Goal: Transaction & Acquisition: Purchase product/service

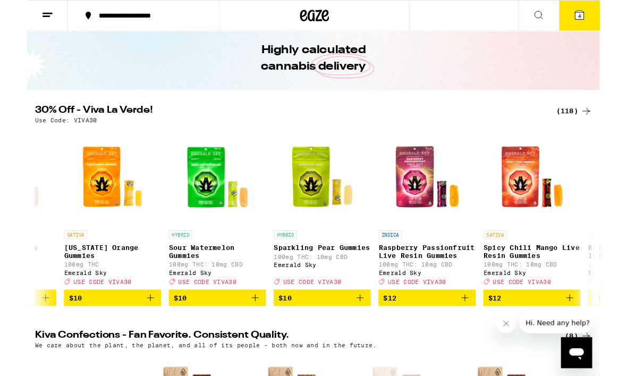
scroll to position [0, 1862]
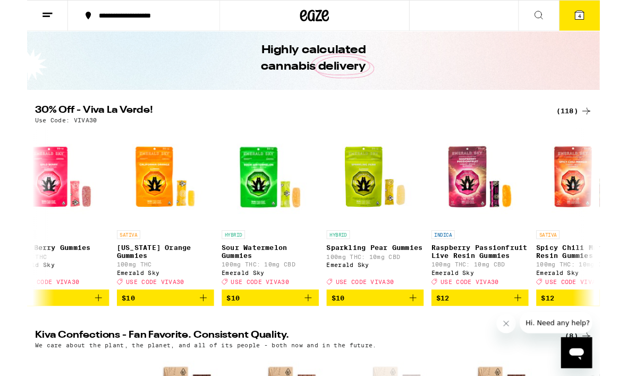
click at [190, 332] on icon "Add to bag" at bounding box center [193, 325] width 13 height 13
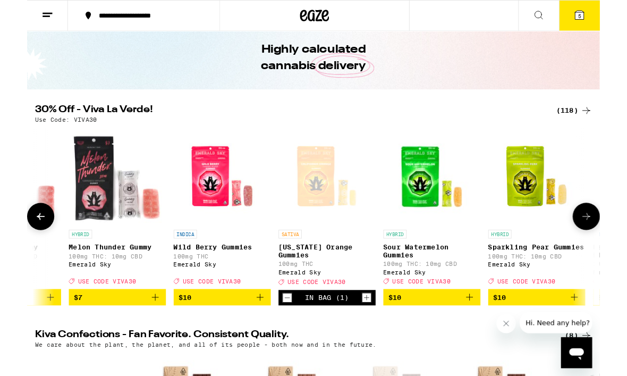
scroll to position [0, 1684]
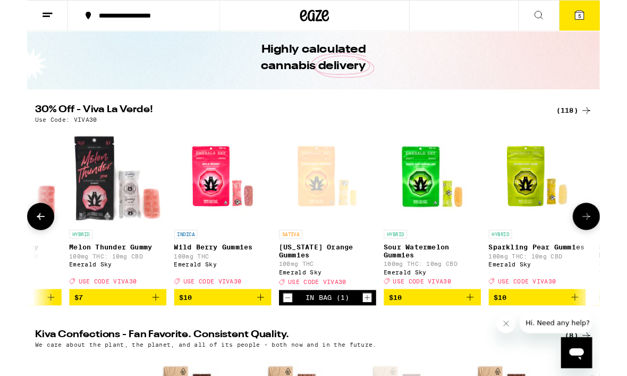
click at [252, 332] on icon "Add to bag" at bounding box center [255, 325] width 13 height 13
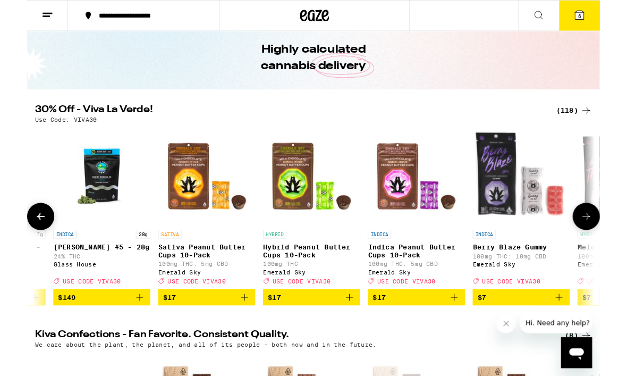
scroll to position [0, 1127]
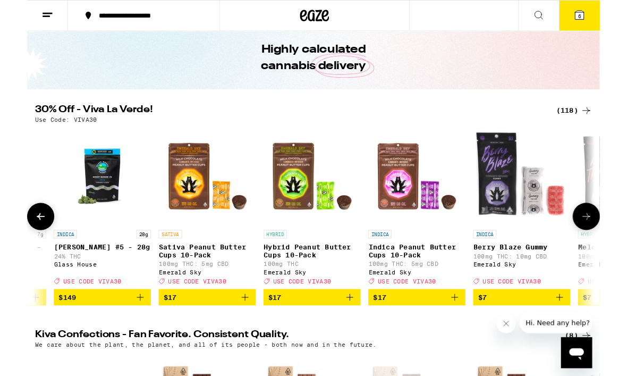
click at [610, 20] on icon at bounding box center [605, 17] width 10 height 10
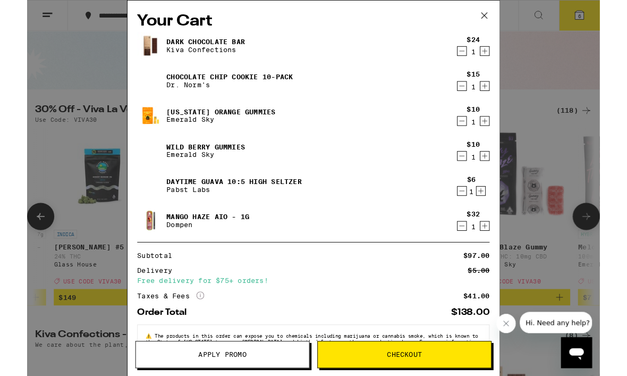
click at [476, 212] on icon "Decrement" at bounding box center [476, 208] width 10 height 13
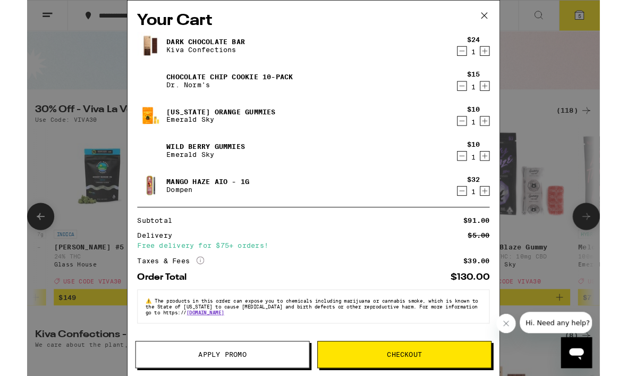
click at [471, 95] on icon "Decrement" at bounding box center [476, 94] width 10 height 13
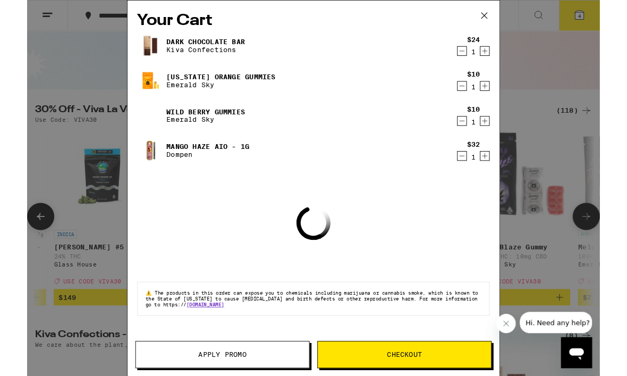
click at [476, 56] on icon "Decrement" at bounding box center [477, 56] width 6 height 0
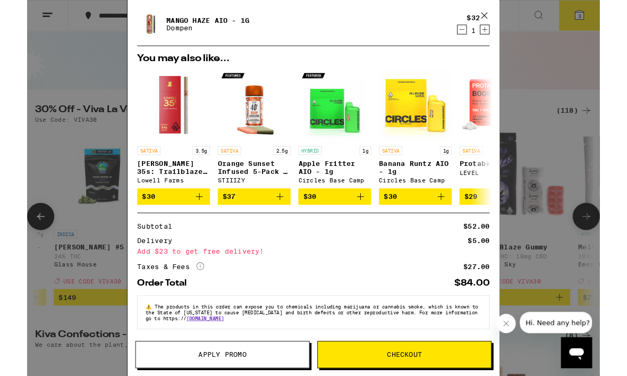
scroll to position [111, 0]
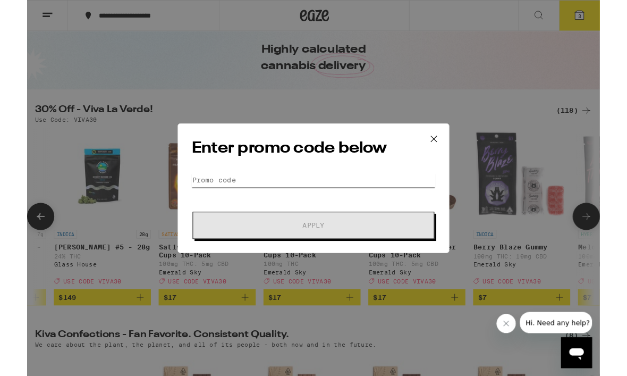
click at [366, 189] on input "Promo Code" at bounding box center [313, 197] width 267 height 16
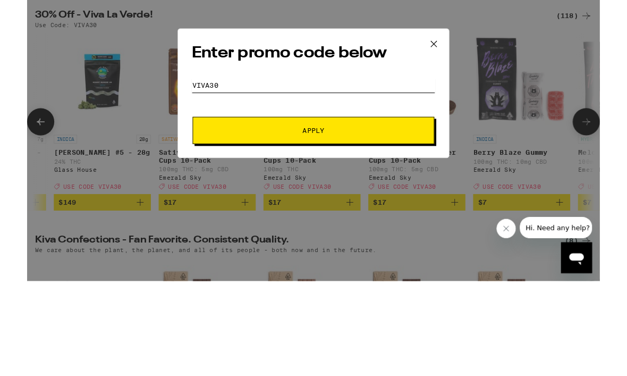
type input "Viva30"
click at [310, 232] on button "Apply" at bounding box center [313, 247] width 265 height 30
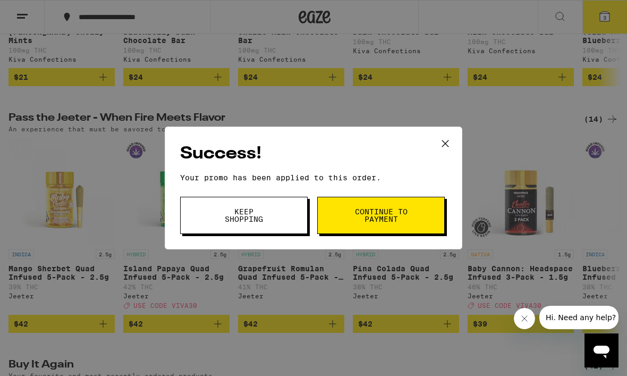
scroll to position [523, 0]
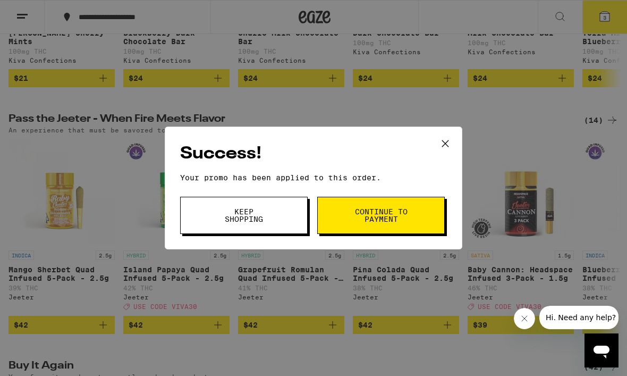
click at [451, 136] on icon at bounding box center [445, 144] width 16 height 16
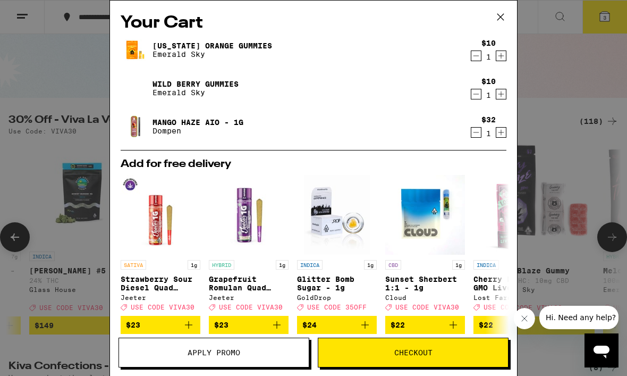
scroll to position [-1, 0]
click at [47, 91] on div "Your Cart [US_STATE] Orange Gummies Emerald Sky $10 1 Wild [PERSON_NAME] Gummie…" at bounding box center [313, 188] width 627 height 376
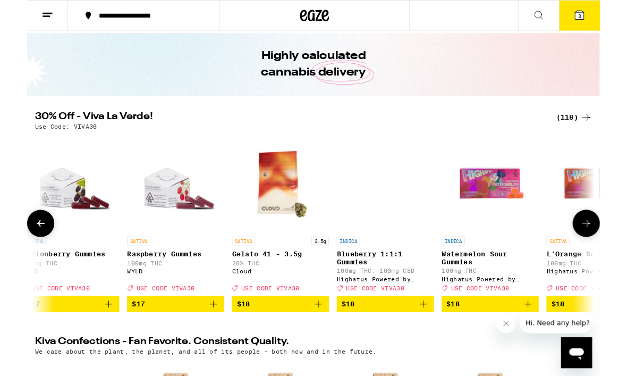
scroll to position [0, 3229]
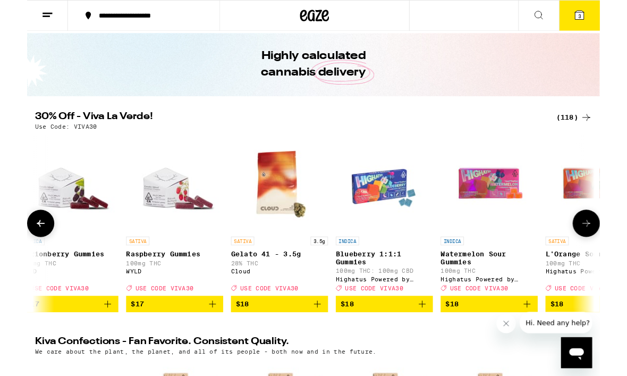
click at [314, 339] on icon "Add to bag" at bounding box center [317, 332] width 13 height 13
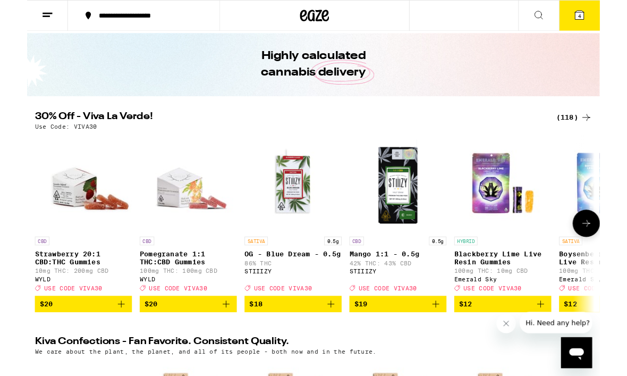
scroll to position [0, 0]
click at [610, 17] on icon at bounding box center [605, 17] width 10 height 10
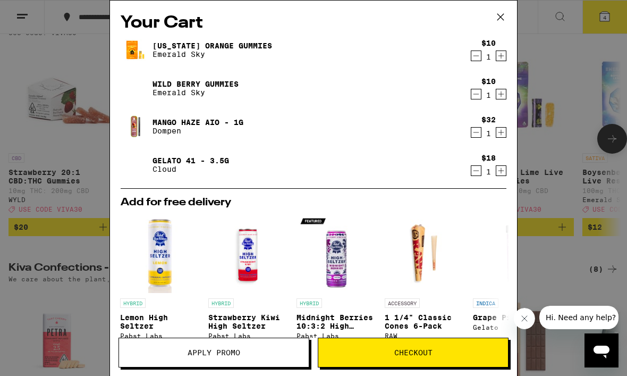
click at [496, 11] on icon at bounding box center [501, 17] width 16 height 16
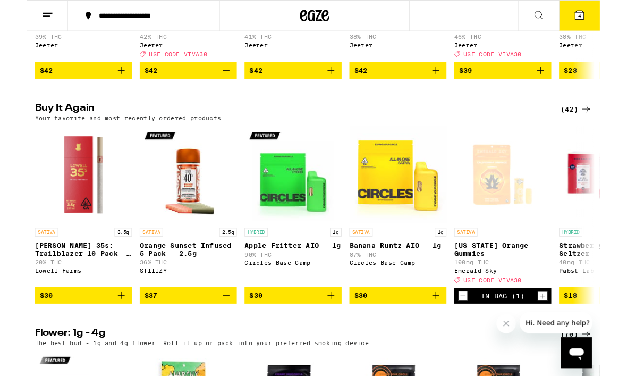
click at [551, 14] on button at bounding box center [560, 17] width 45 height 33
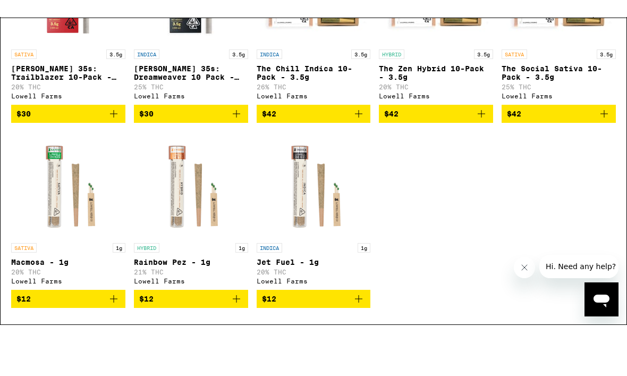
type input "[PERSON_NAME] 3"
click at [111, 124] on icon "Add to bag" at bounding box center [113, 130] width 13 height 13
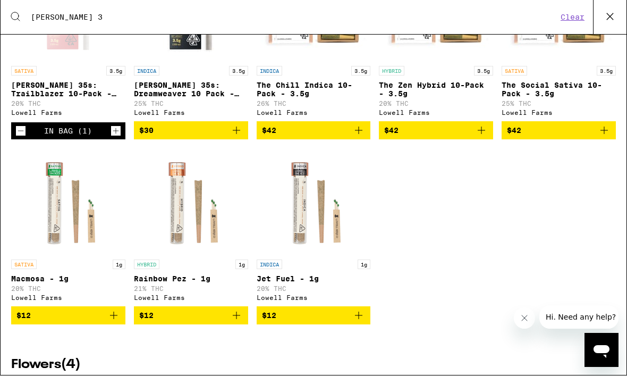
click at [611, 14] on icon at bounding box center [610, 17] width 16 height 16
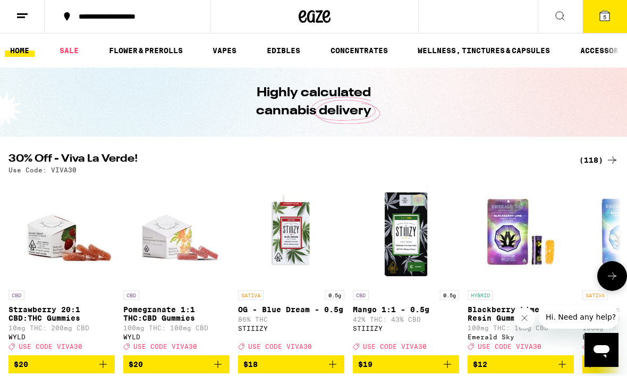
click at [609, 17] on icon at bounding box center [605, 17] width 10 height 10
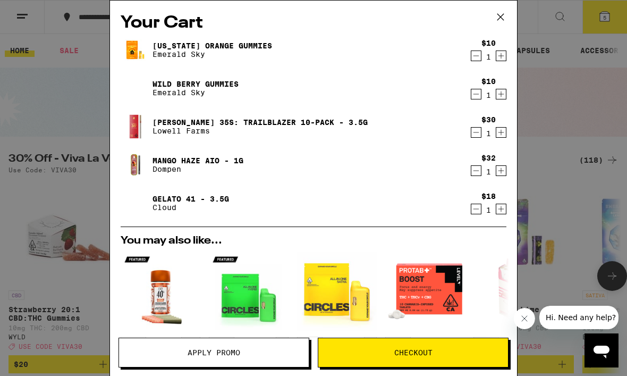
click at [481, 213] on button "Decrement" at bounding box center [476, 209] width 11 height 11
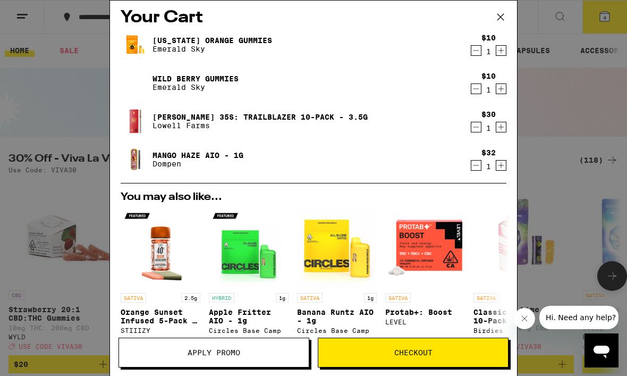
scroll to position [6, 0]
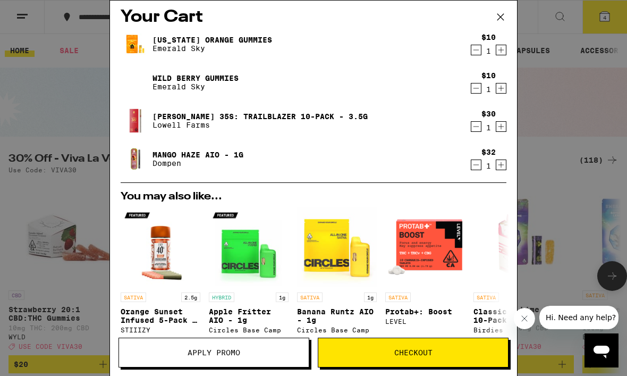
click at [476, 91] on icon "Decrement" at bounding box center [476, 88] width 10 height 13
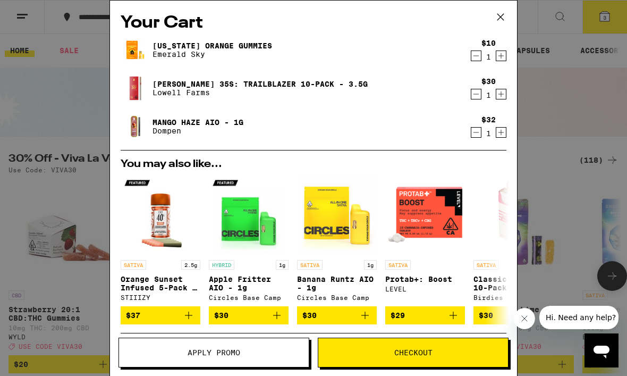
scroll to position [-1, 0]
click at [500, 20] on icon at bounding box center [501, 17] width 16 height 16
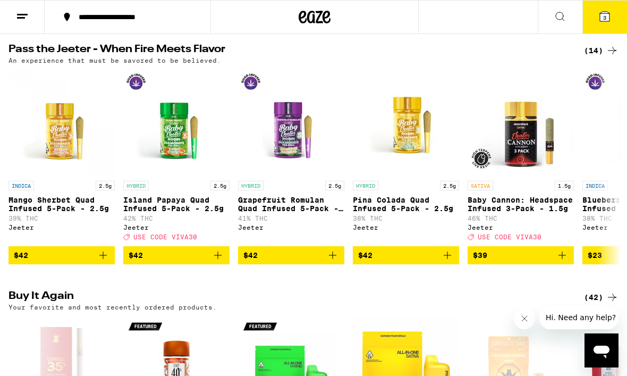
scroll to position [590, 0]
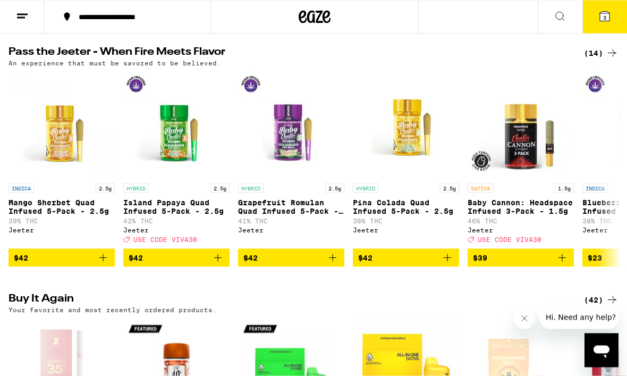
click at [602, 18] on icon at bounding box center [605, 17] width 10 height 10
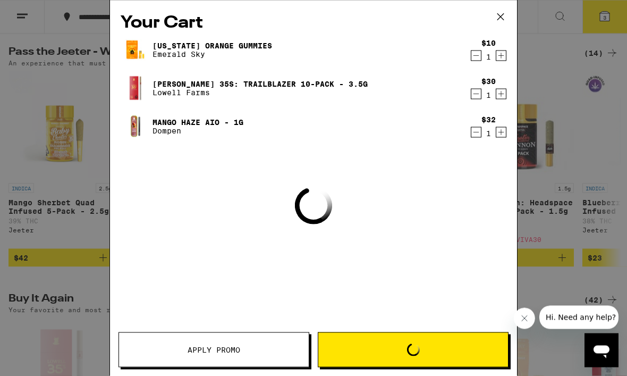
scroll to position [590, 0]
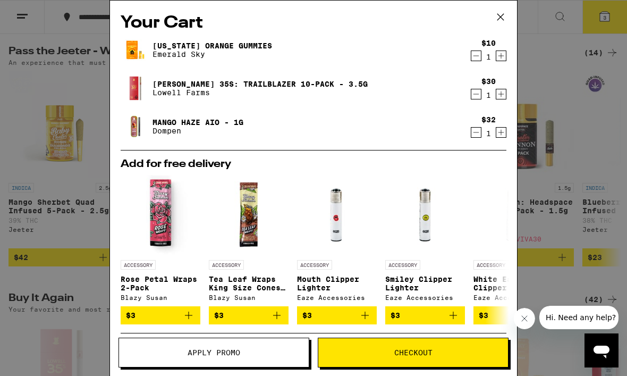
click at [474, 97] on icon "Decrement" at bounding box center [476, 94] width 10 height 13
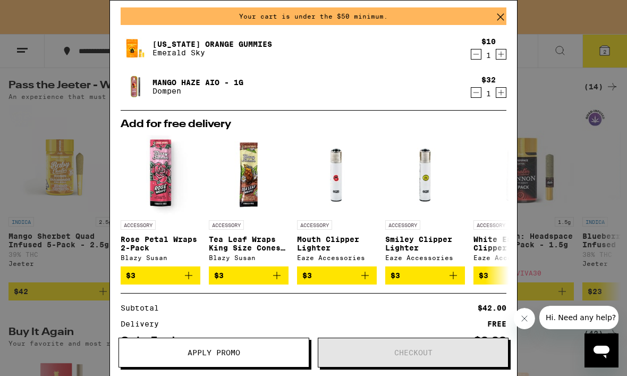
click at [75, 123] on div "Your Cart Your cart is under the $50 minimum. [US_STATE] Orange Gummies Emerald…" at bounding box center [313, 188] width 627 height 376
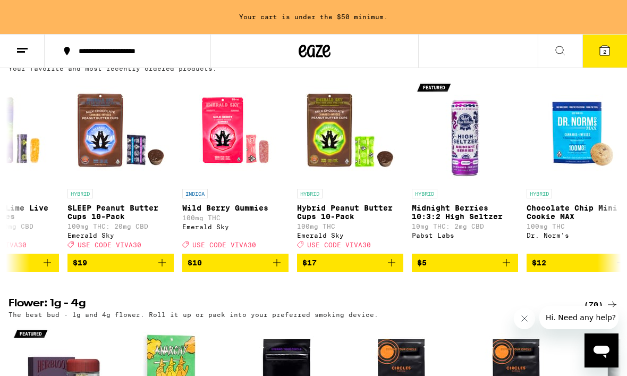
scroll to position [0, 1090]
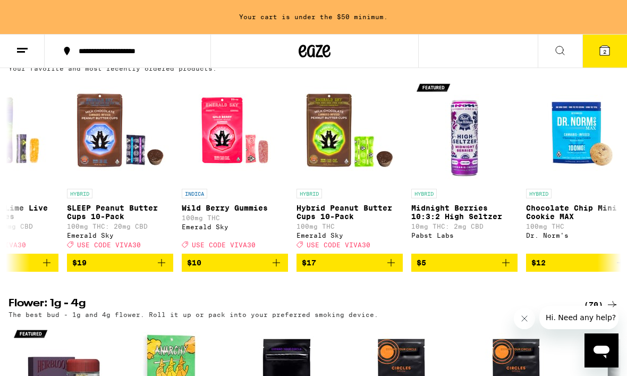
click at [286, 272] on button "$10" at bounding box center [235, 263] width 106 height 18
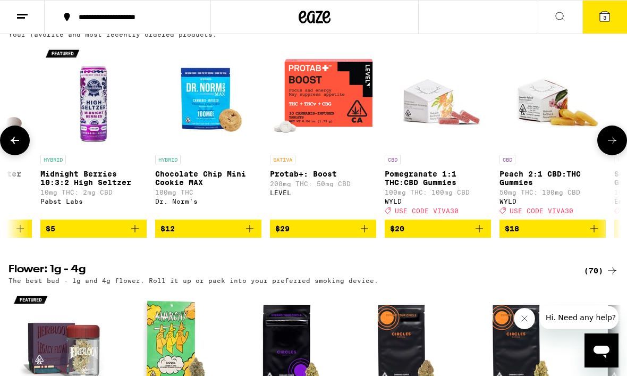
scroll to position [0, 1446]
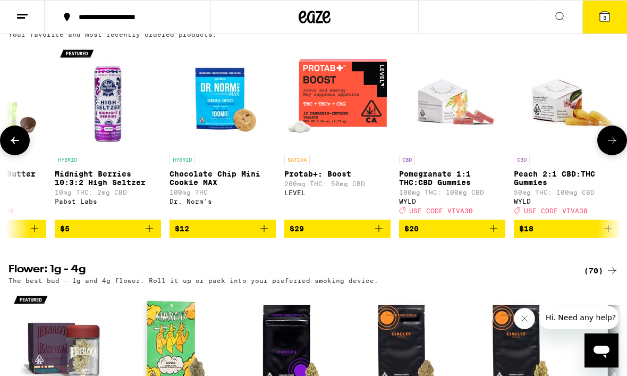
click at [147, 235] on icon "Add to bag" at bounding box center [149, 228] width 13 height 13
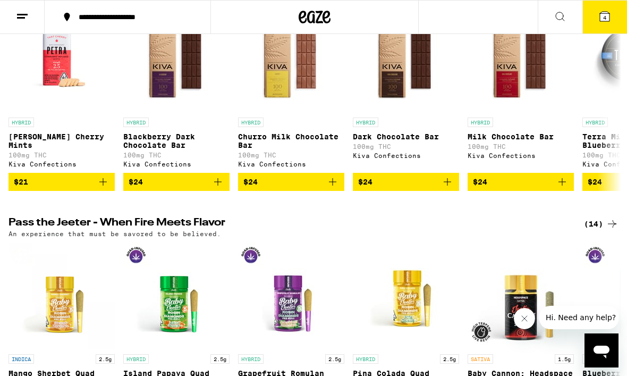
scroll to position [367, 0]
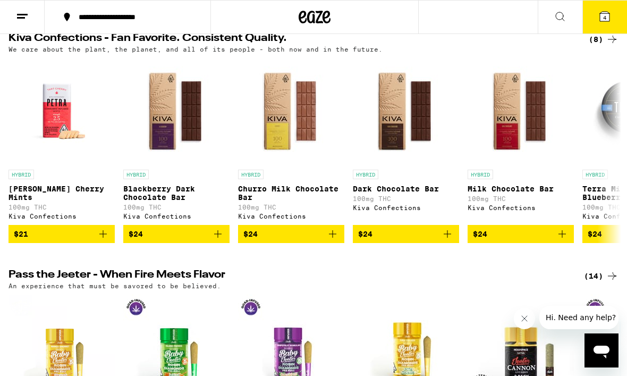
click at [601, 23] on button "4" at bounding box center [605, 17] width 45 height 33
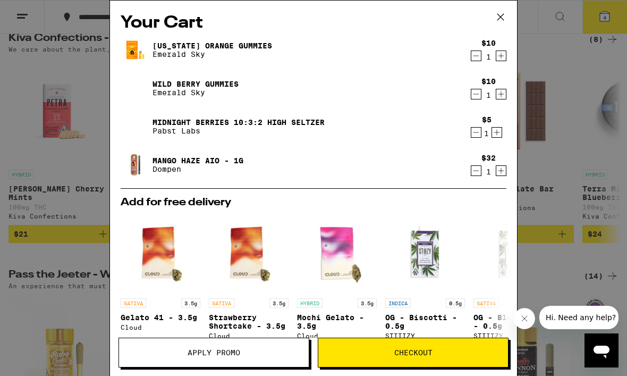
click at [512, 13] on button at bounding box center [500, 18] width 33 height 34
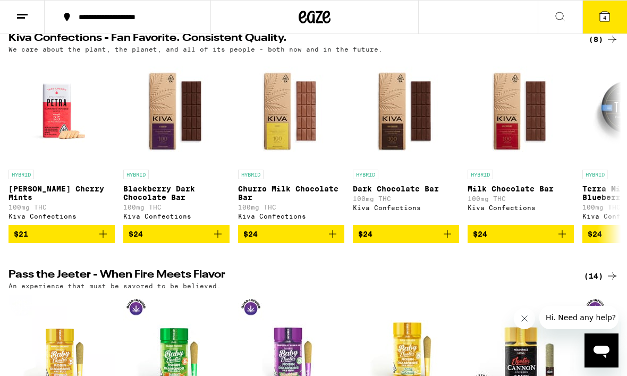
click at [19, 18] on line at bounding box center [21, 18] width 8 height 0
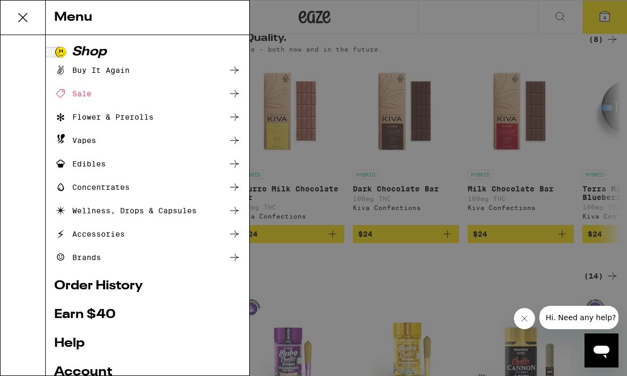
click at [78, 99] on div "Sale" at bounding box center [72, 93] width 37 height 13
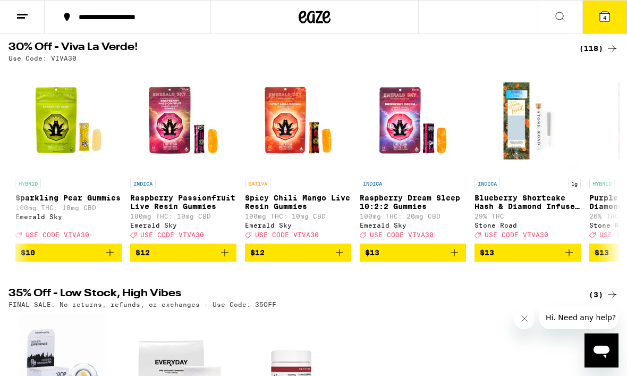
scroll to position [0, 2178]
